Goal: Navigation & Orientation: Find specific page/section

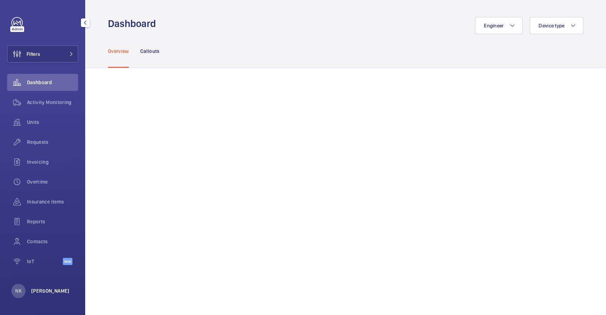
click at [49, 293] on p "[PERSON_NAME]" at bounding box center [50, 290] width 38 height 7
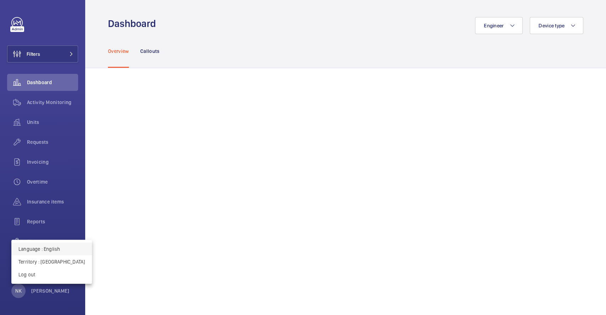
click at [42, 249] on p "Language : English" at bounding box center [51, 248] width 66 height 7
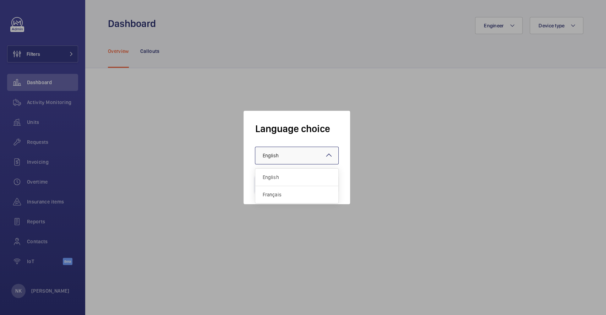
click at [307, 152] on div at bounding box center [296, 155] width 83 height 17
click at [362, 121] on div "Language choice × English × English Français Validate Cancel" at bounding box center [303, 157] width 124 height 93
click at [310, 180] on button "Cancel" at bounding box center [319, 184] width 40 height 17
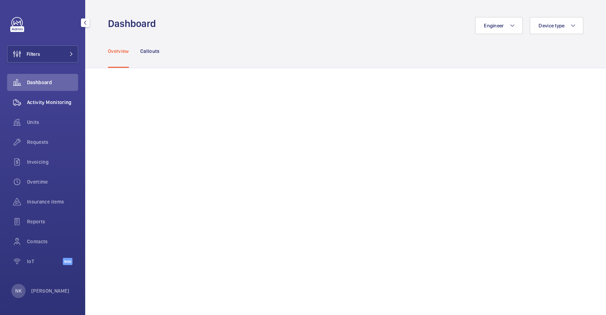
click at [26, 96] on wm-front-icon-button at bounding box center [17, 102] width 20 height 17
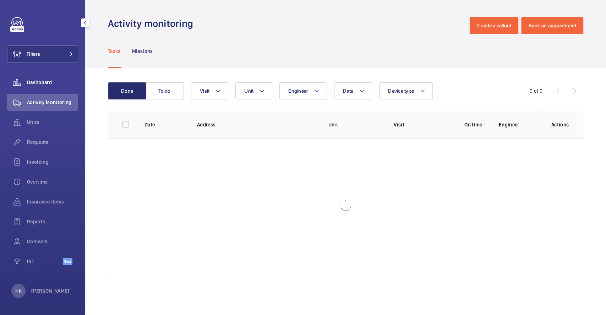
click at [34, 77] on div "Dashboard" at bounding box center [42, 82] width 71 height 17
